Goal: Transaction & Acquisition: Purchase product/service

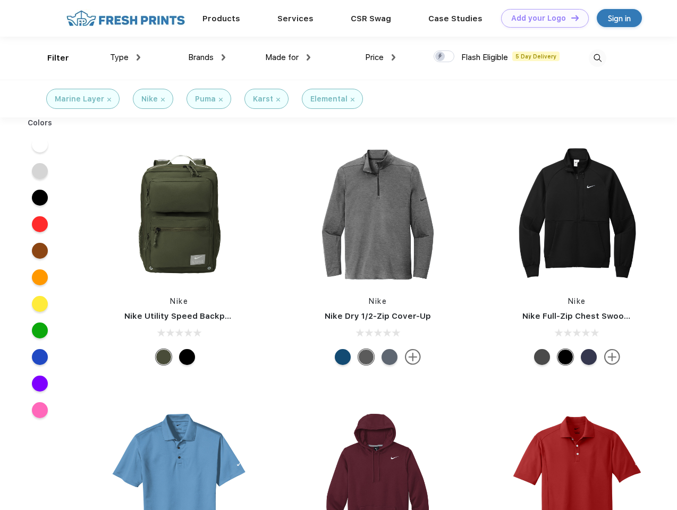
click at [541, 18] on link "Add your Logo Design Tool" at bounding box center [545, 18] width 88 height 19
click at [0, 0] on div "Design Tool" at bounding box center [0, 0] width 0 height 0
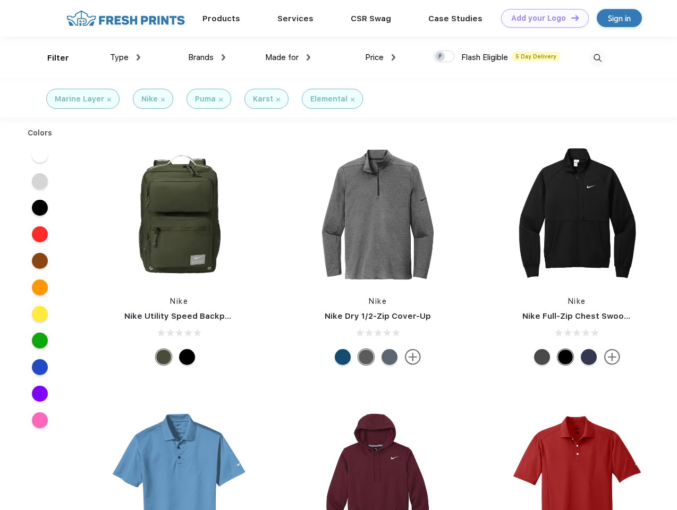
click at [570, 18] on link "Add your Logo Design Tool" at bounding box center [545, 18] width 88 height 19
click at [51, 58] on div "Filter" at bounding box center [58, 58] width 22 height 12
click at [125, 57] on span "Type" at bounding box center [119, 58] width 19 height 10
click at [207, 57] on span "Brands" at bounding box center [200, 58] width 25 height 10
click at [288, 57] on span "Made for" at bounding box center [281, 58] width 33 height 10
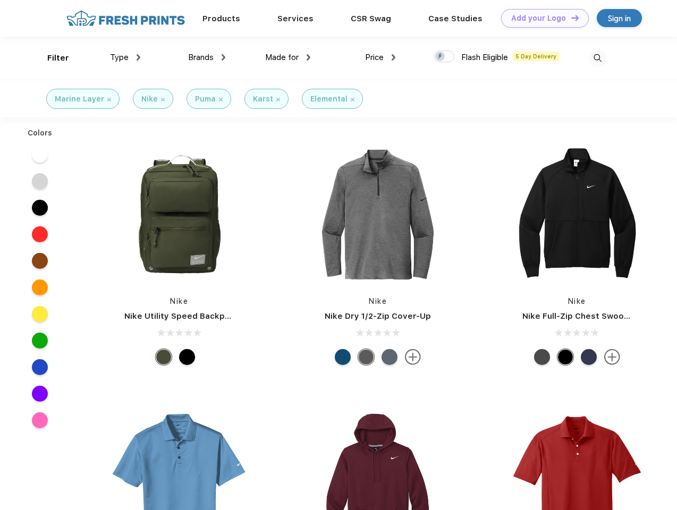
click at [380, 57] on span "Price" at bounding box center [374, 58] width 19 height 10
click at [444, 57] on div at bounding box center [443, 56] width 21 height 12
click at [440, 57] on input "checkbox" at bounding box center [436, 53] width 7 height 7
click at [597, 58] on img at bounding box center [597, 58] width 18 height 18
